Goal: Find specific page/section: Find specific page/section

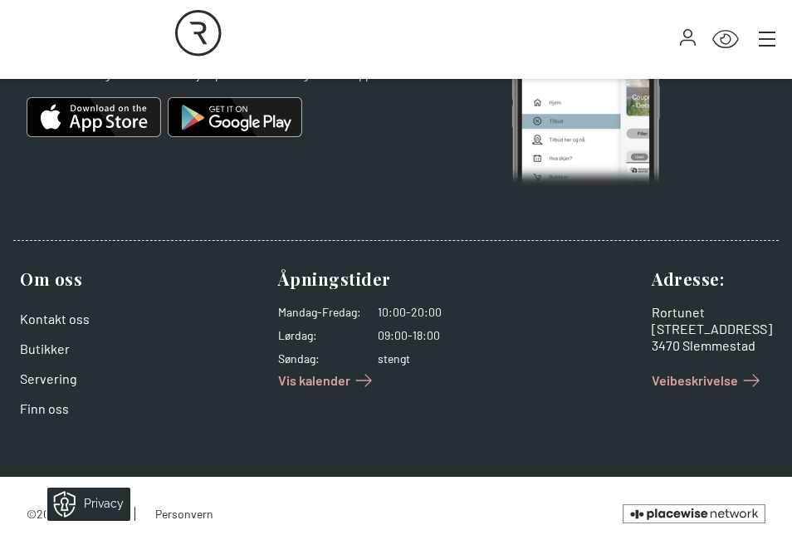
scroll to position [2425, 0]
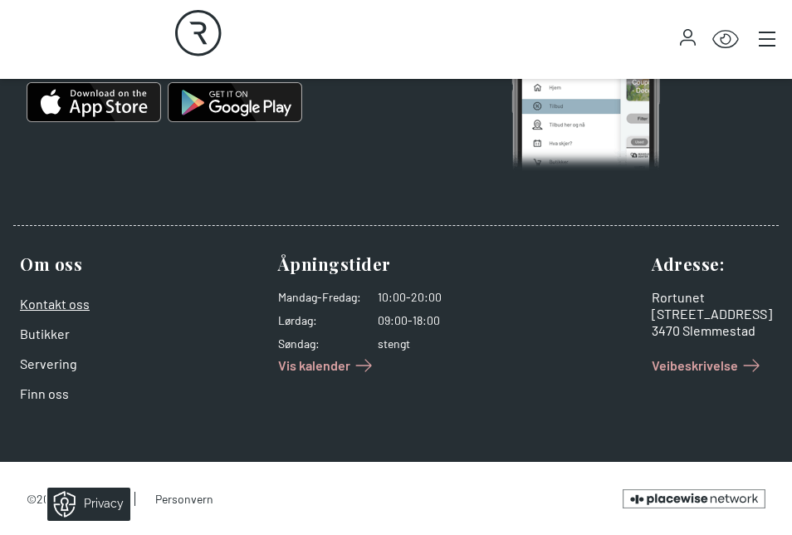
click at [56, 303] on link "Kontakt oss" at bounding box center [55, 304] width 70 height 16
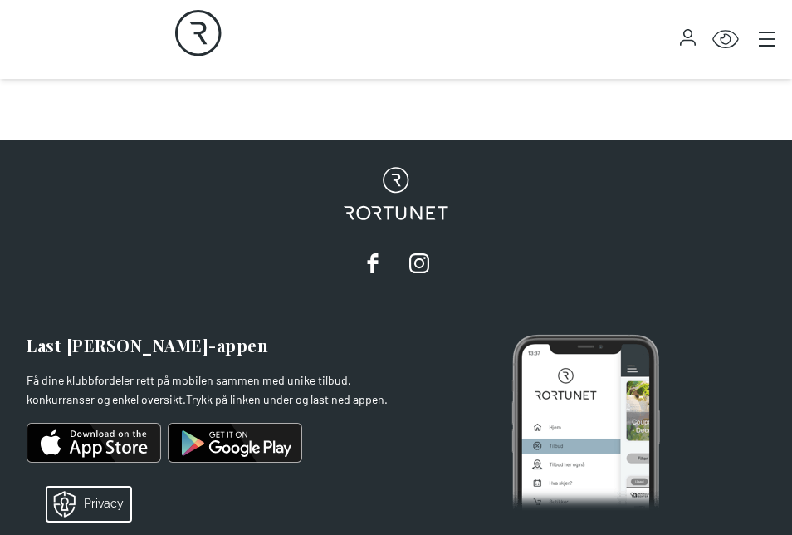
scroll to position [4946, 0]
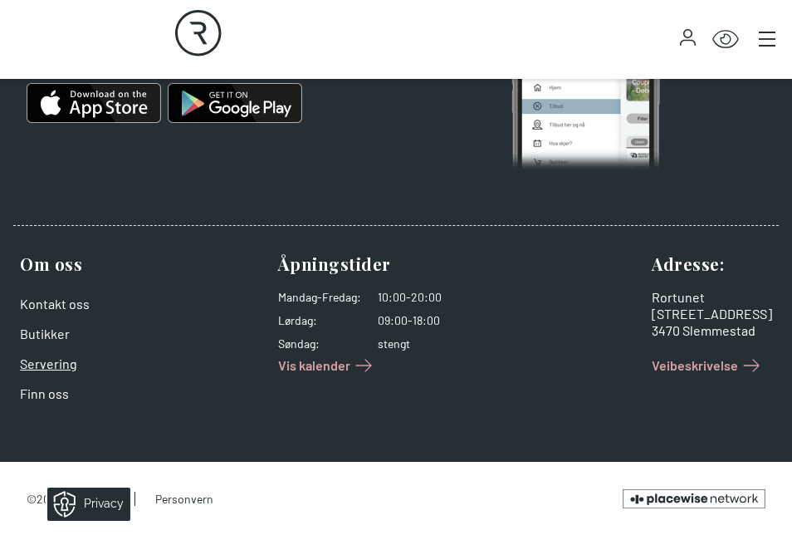
click at [44, 362] on link "Servering" at bounding box center [48, 363] width 57 height 16
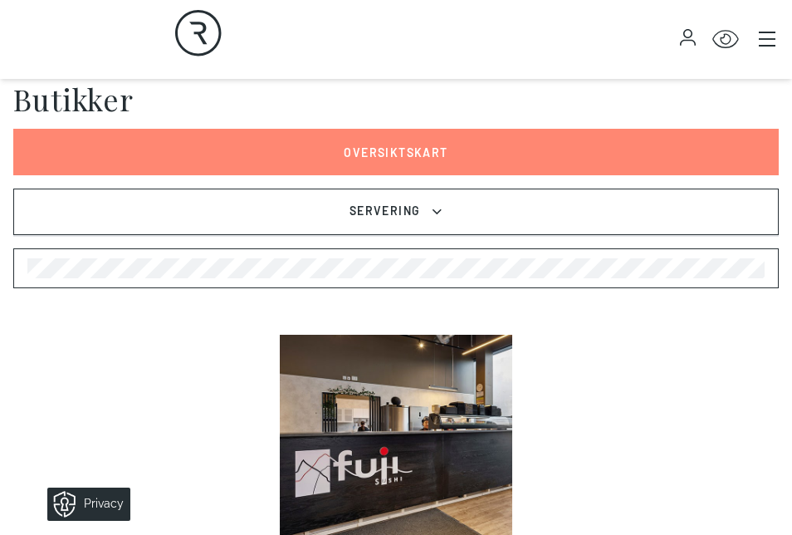
scroll to position [299, 0]
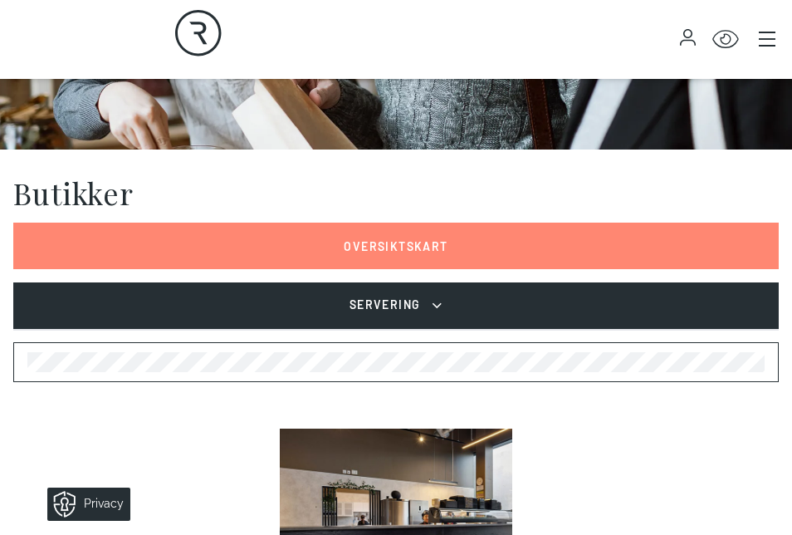
click at [417, 298] on span "Servering" at bounding box center [385, 306] width 76 height 20
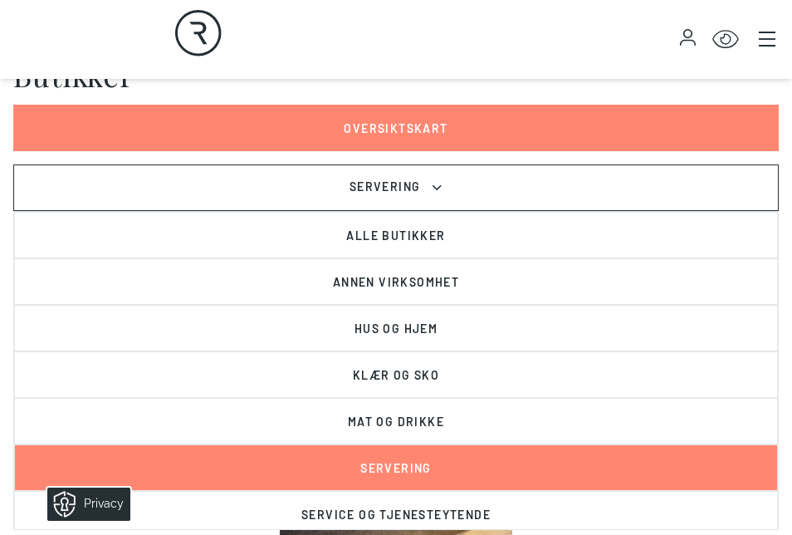
scroll to position [402, 0]
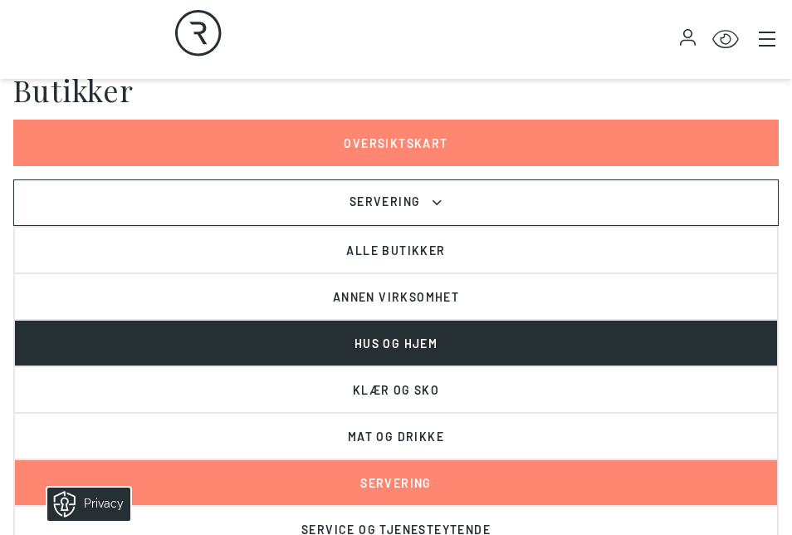
click at [482, 343] on button "Hus og hjem" at bounding box center [396, 343] width 764 height 47
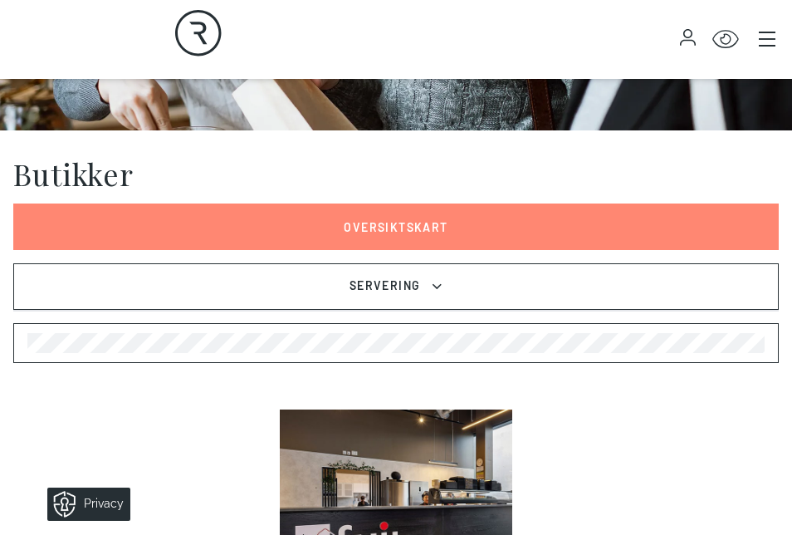
scroll to position [278, 0]
